Goal: Information Seeking & Learning: Learn about a topic

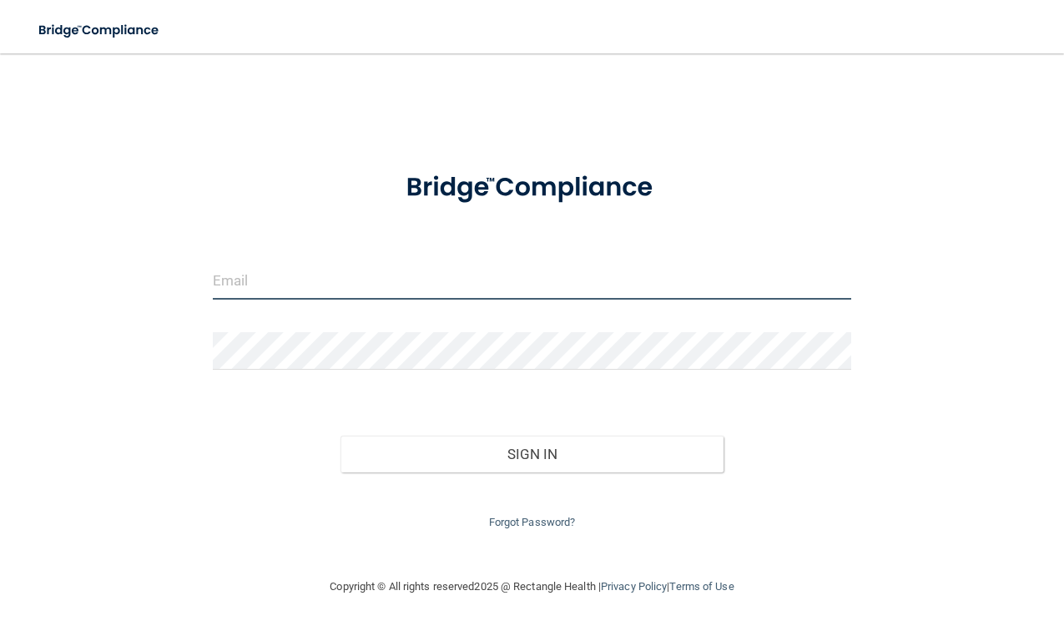
type input "[EMAIL_ADDRESS][DOMAIN_NAME]"
click at [343, 290] on input "[EMAIL_ADDRESS][DOMAIN_NAME]" at bounding box center [532, 281] width 638 height 38
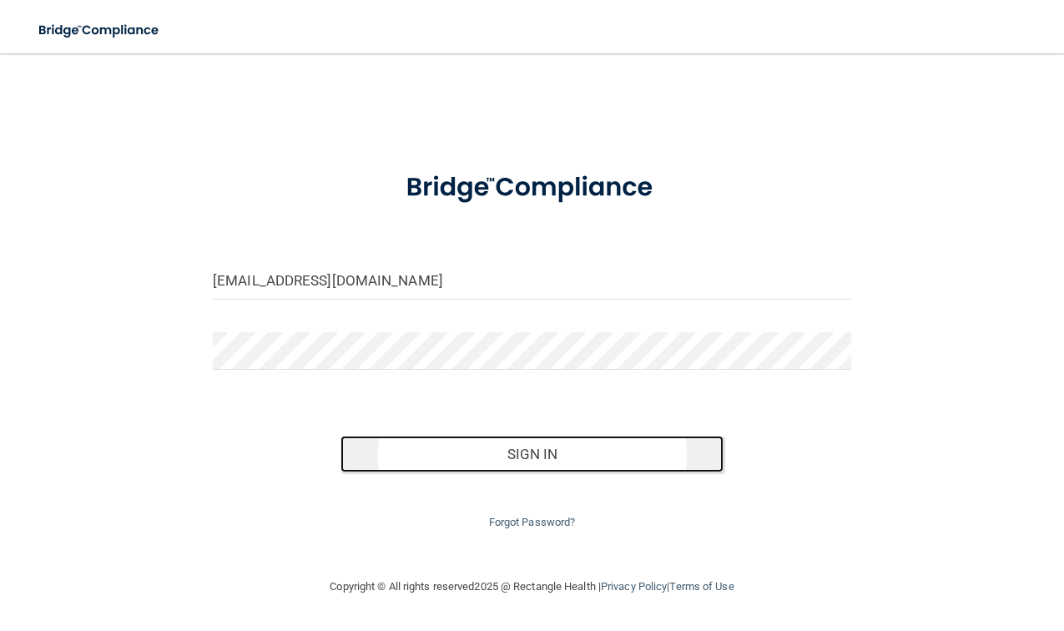
click at [622, 446] on button "Sign In" at bounding box center [531, 454] width 383 height 37
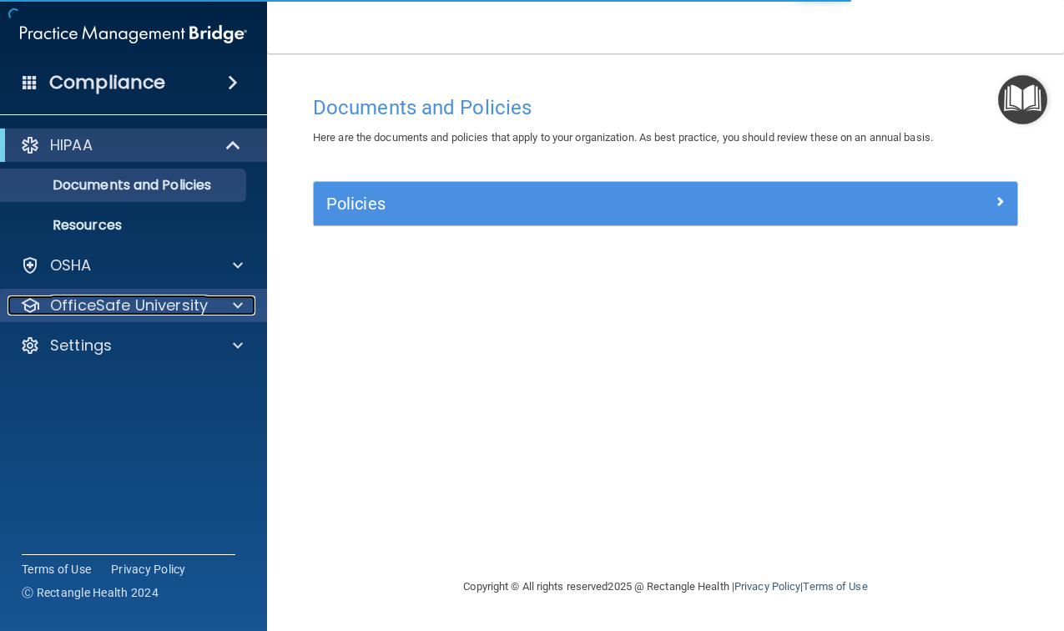
click at [229, 307] on div at bounding box center [235, 305] width 42 height 20
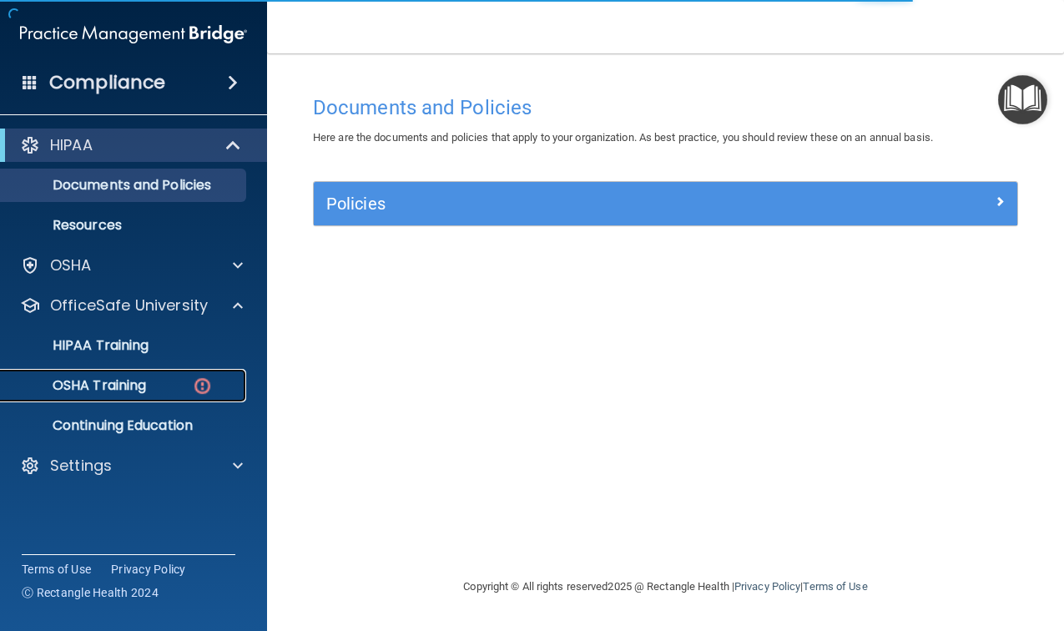
click at [162, 381] on div "OSHA Training" at bounding box center [125, 385] width 228 height 17
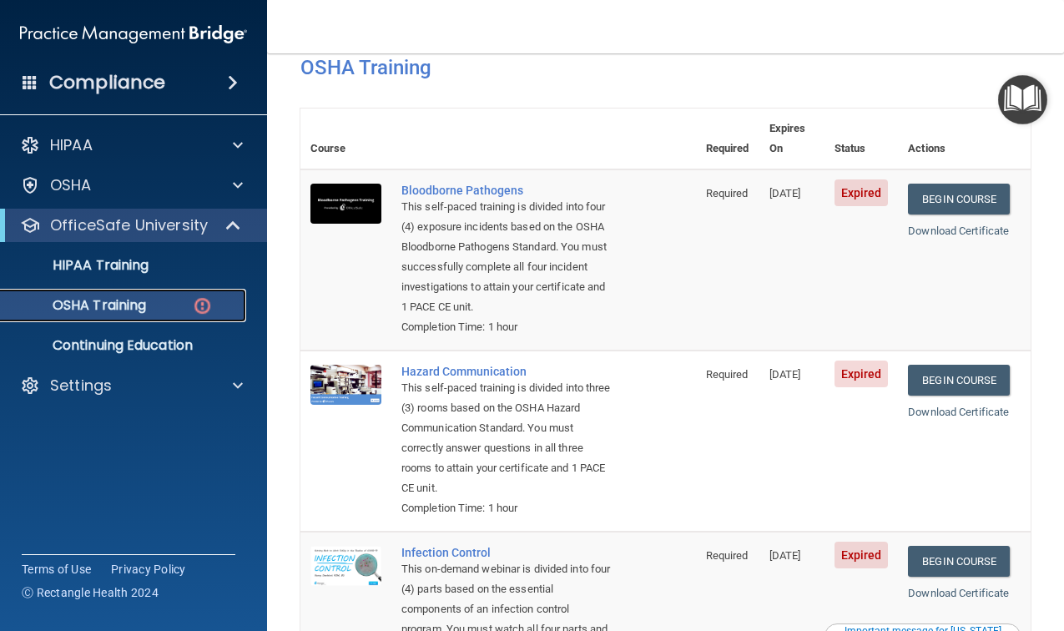
scroll to position [81, 0]
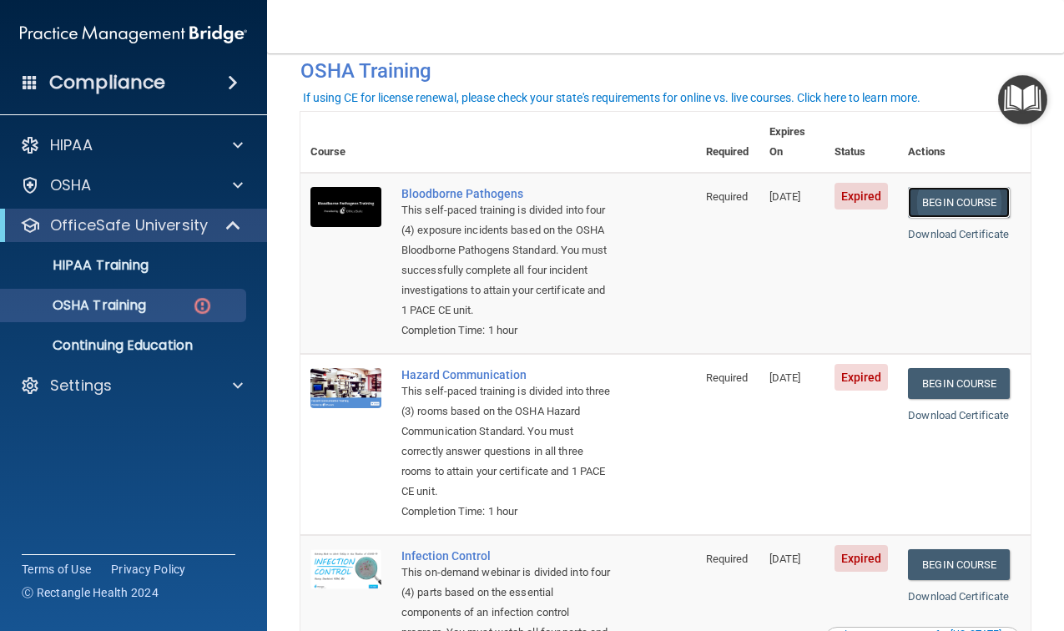
click at [955, 193] on link "Begin Course" at bounding box center [959, 202] width 102 height 31
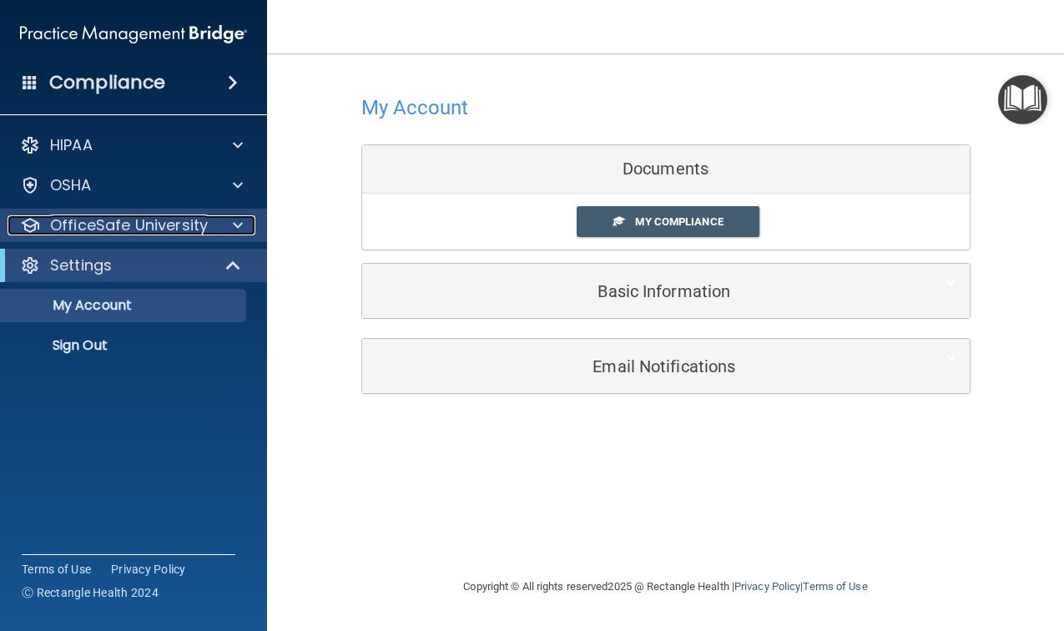
click at [230, 219] on div at bounding box center [235, 225] width 42 height 20
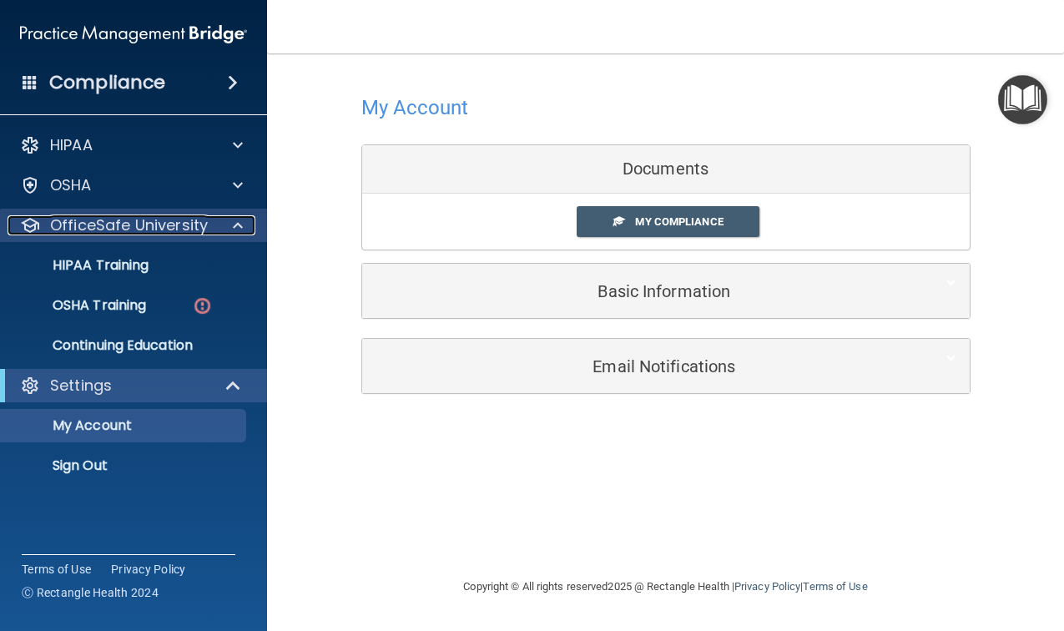
click at [230, 219] on div at bounding box center [235, 225] width 42 height 20
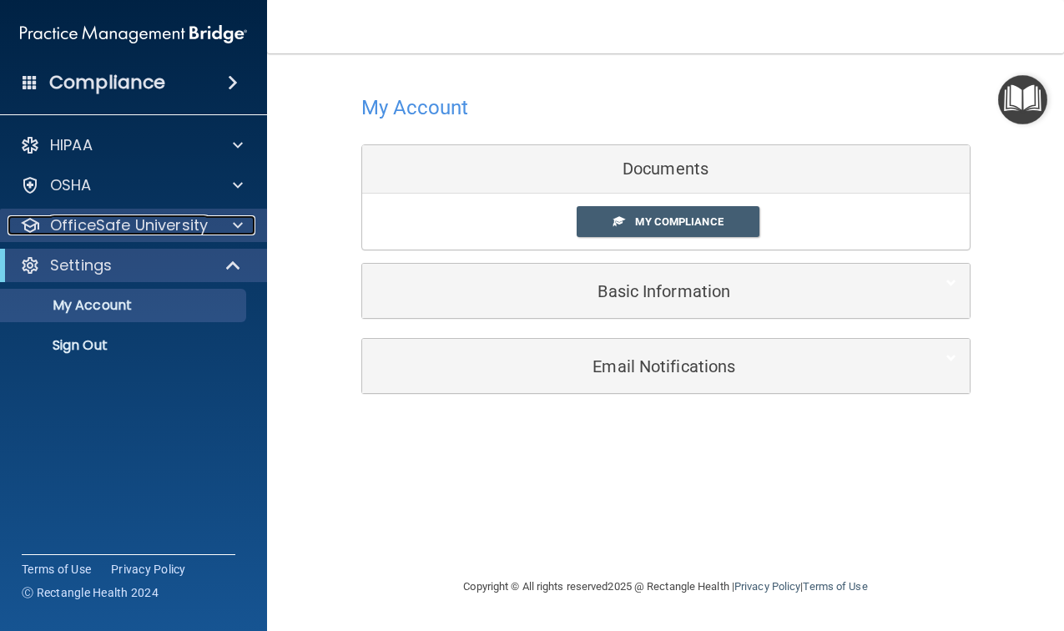
click at [230, 219] on div at bounding box center [235, 225] width 42 height 20
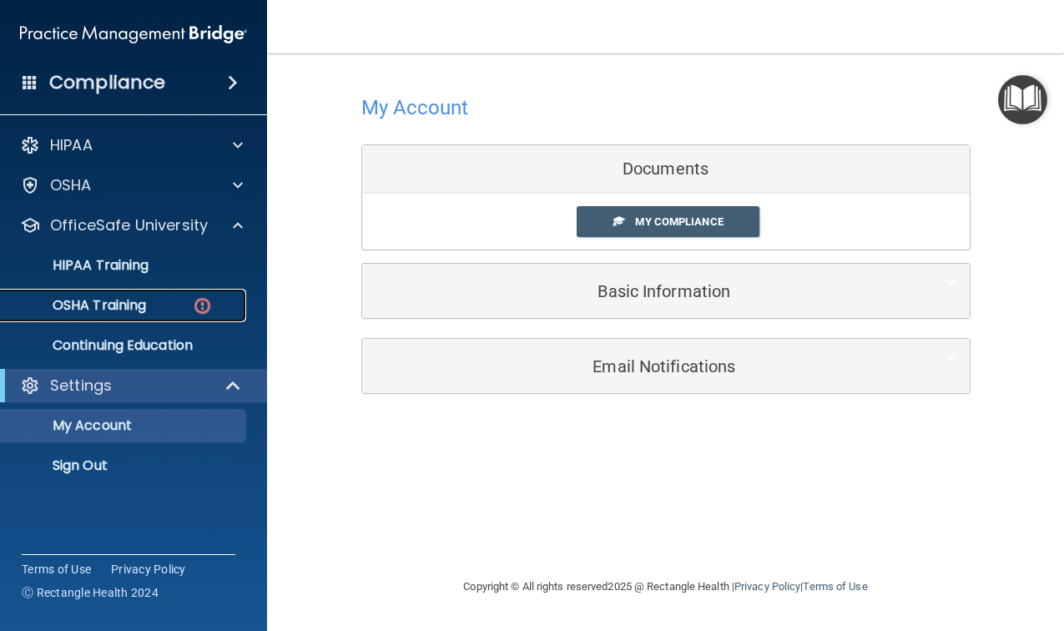
click at [179, 301] on div "OSHA Training" at bounding box center [125, 305] width 228 height 17
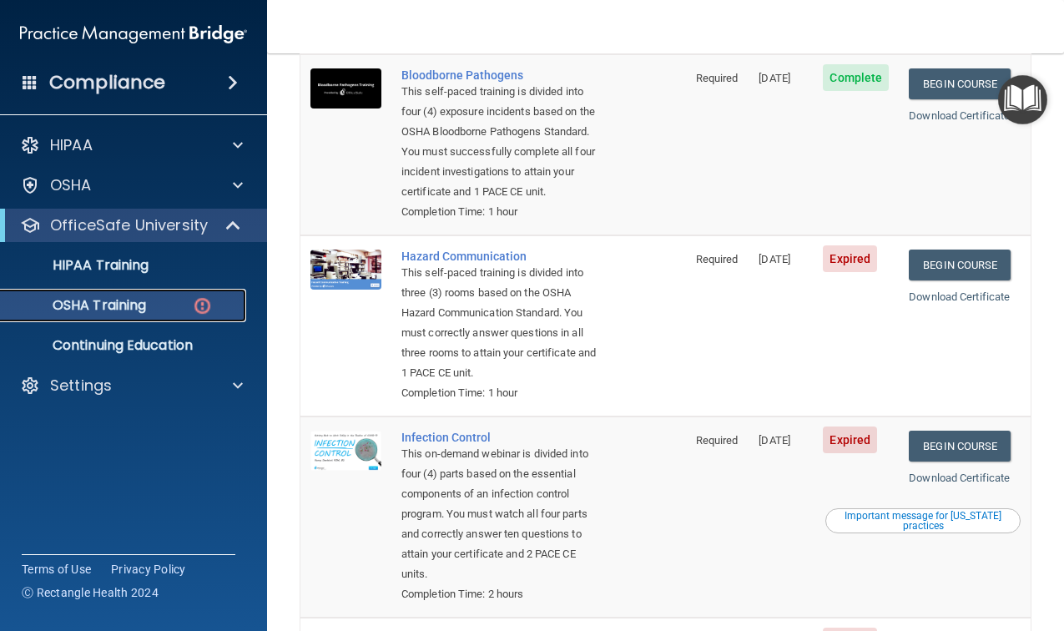
scroll to position [200, 0]
click at [941, 270] on link "Begin Course" at bounding box center [960, 264] width 102 height 31
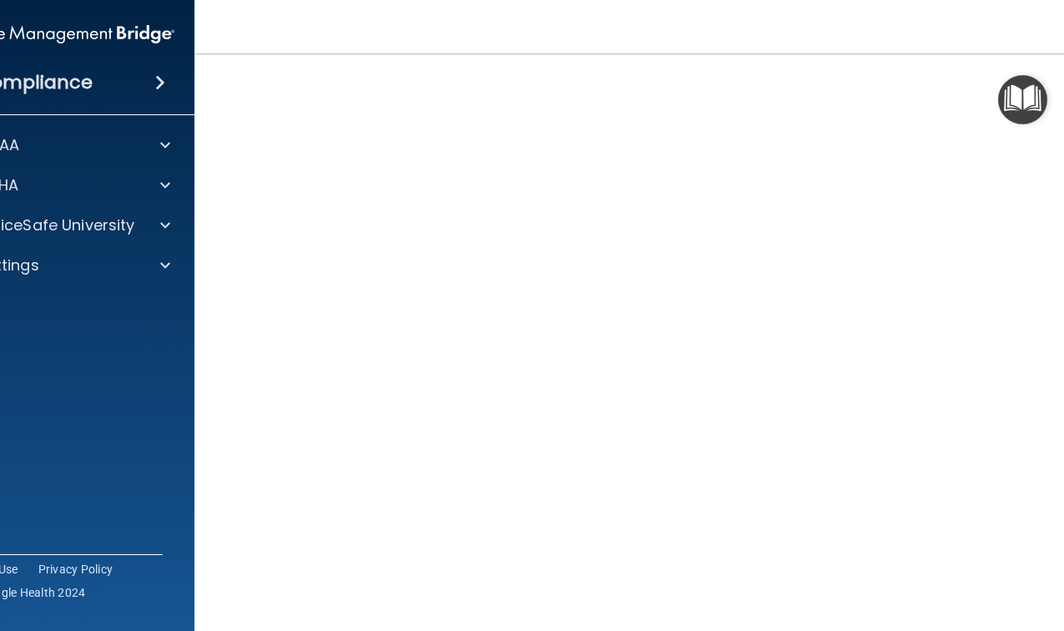
scroll to position [68, 0]
click at [167, 221] on span at bounding box center [165, 225] width 10 height 20
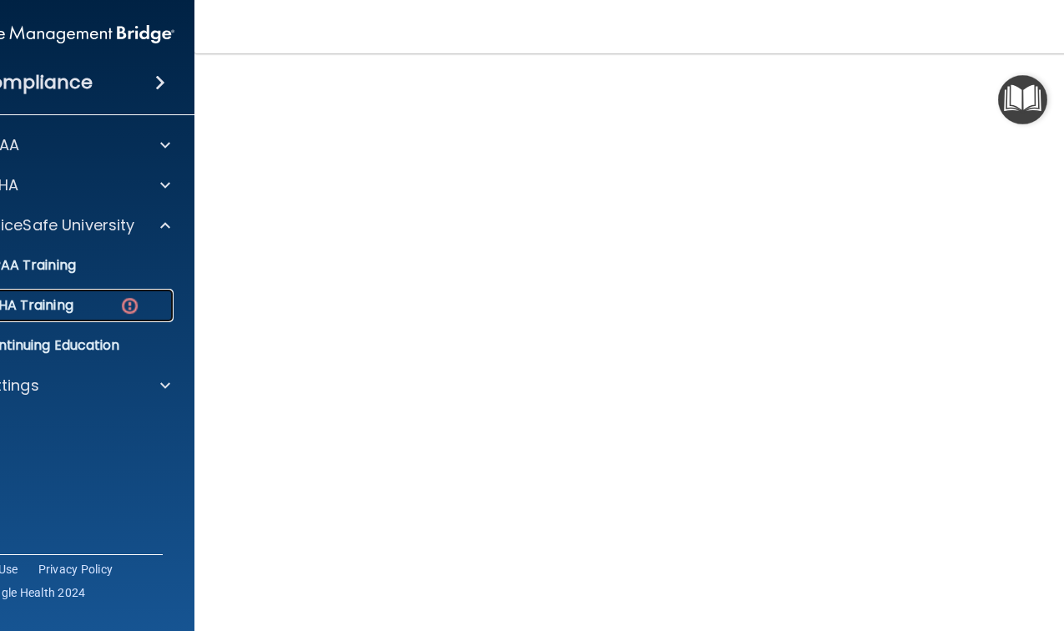
click at [93, 304] on div "OSHA Training" at bounding box center [52, 305] width 228 height 17
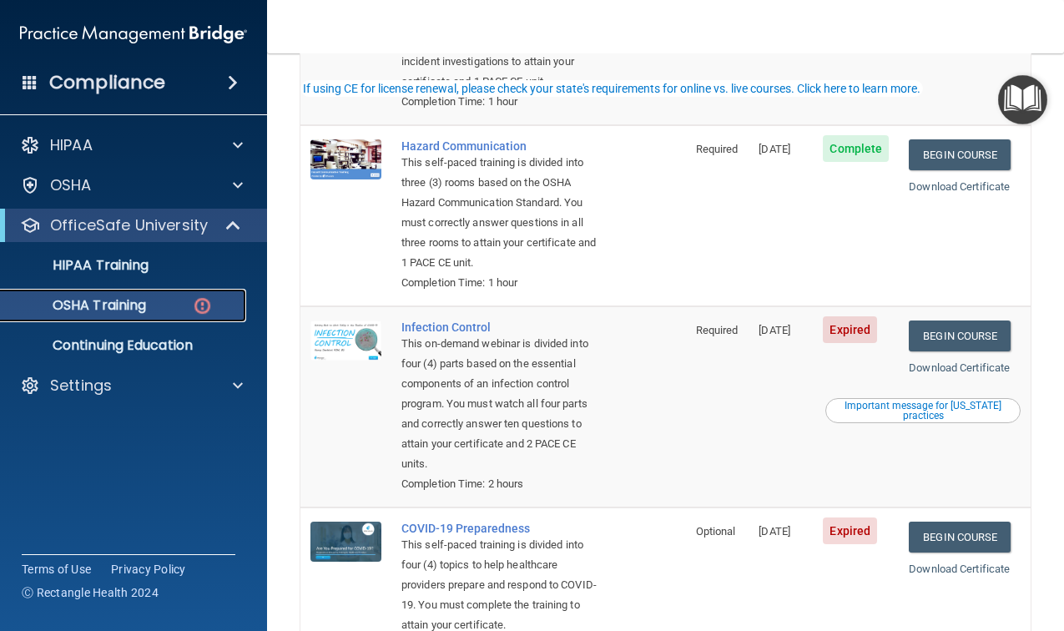
scroll to position [435, 0]
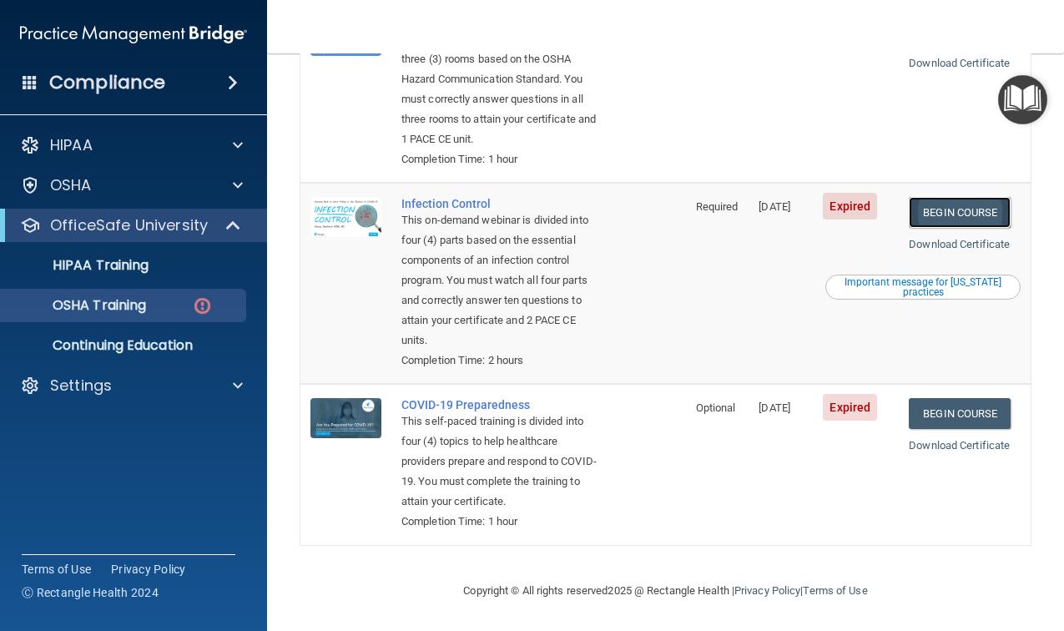
click at [954, 220] on link "Begin Course" at bounding box center [960, 212] width 102 height 31
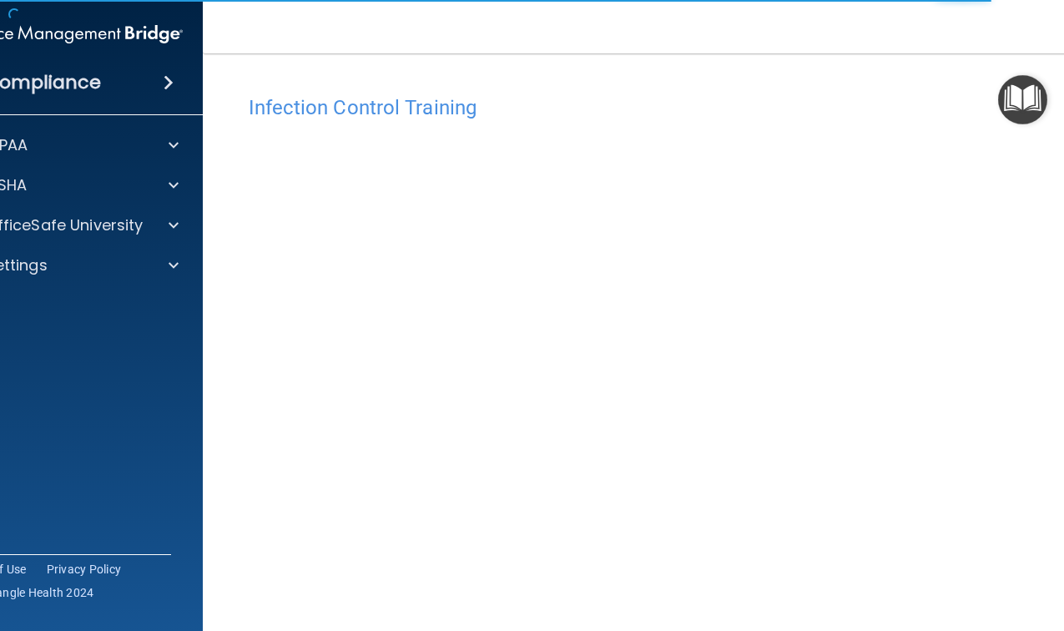
scroll to position [83, 0]
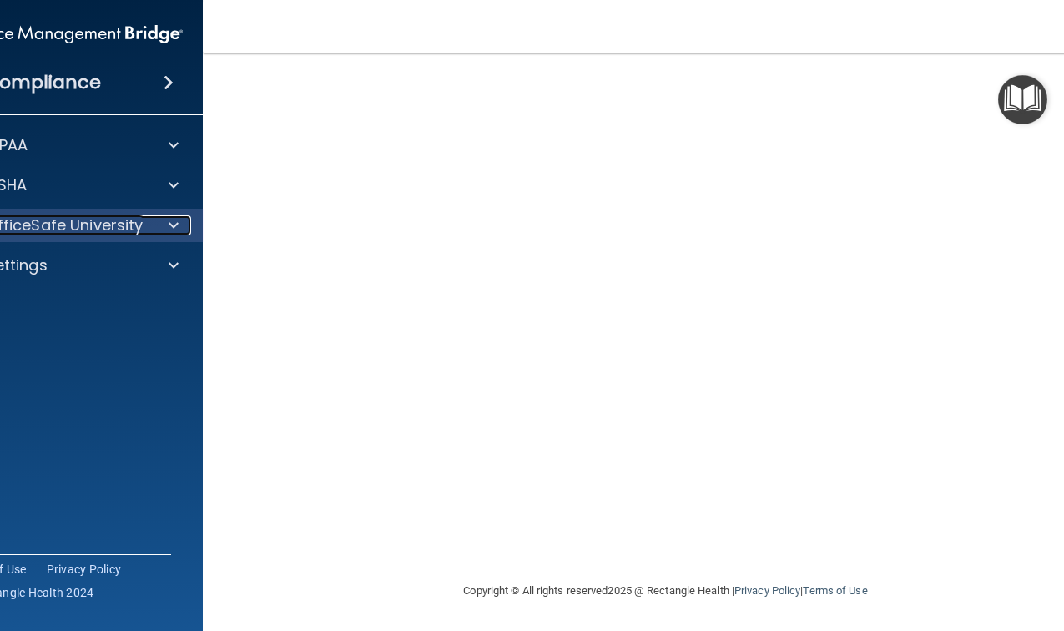
click at [166, 219] on div at bounding box center [170, 225] width 42 height 20
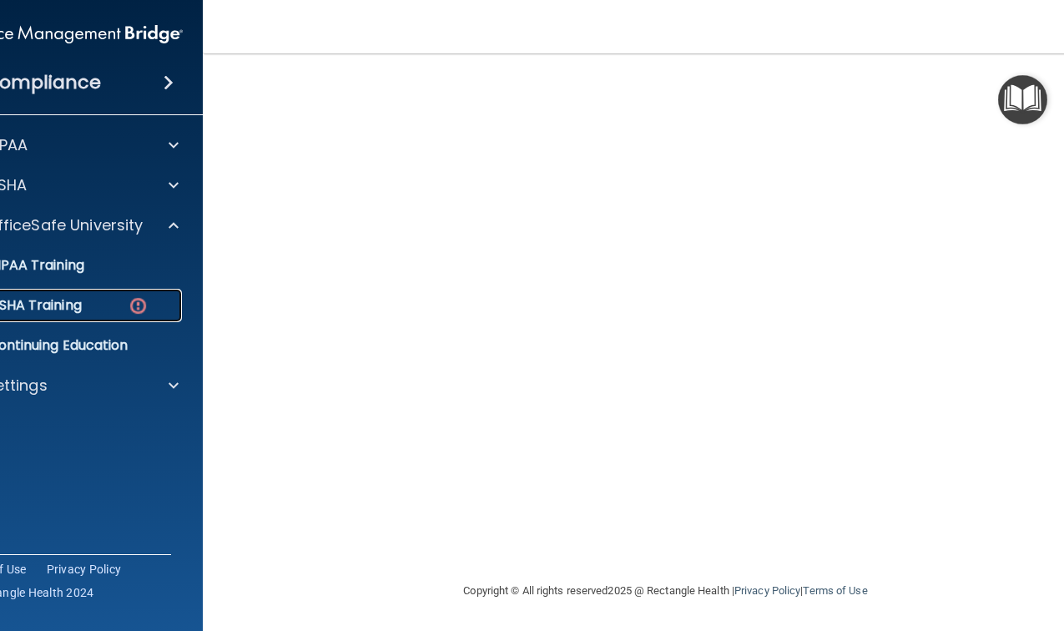
click at [144, 300] on img at bounding box center [138, 305] width 21 height 21
